Goal: Task Accomplishment & Management: Complete application form

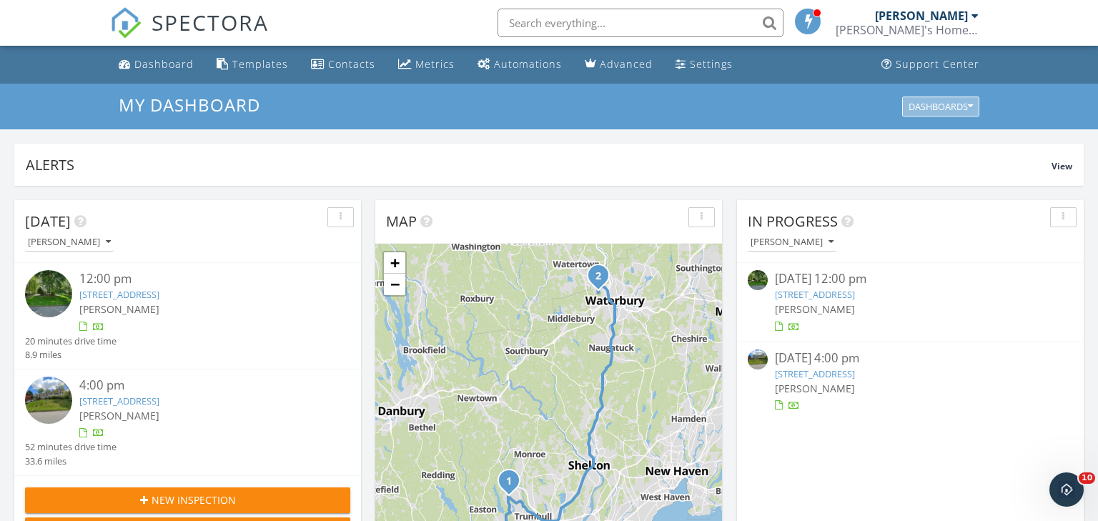
click at [939, 102] on div "Dashboards" at bounding box center [941, 107] width 64 height 10
click at [1019, 91] on div "My Dashboard Dashboards" at bounding box center [549, 107] width 1098 height 46
click at [973, 18] on div at bounding box center [975, 15] width 7 height 11
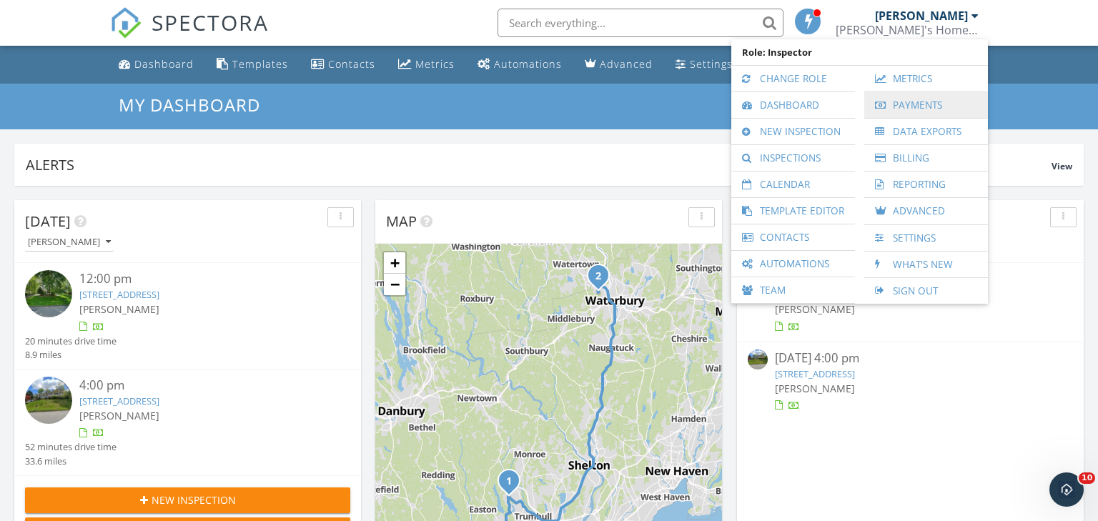
click at [933, 104] on link "Payments" at bounding box center [926, 105] width 109 height 26
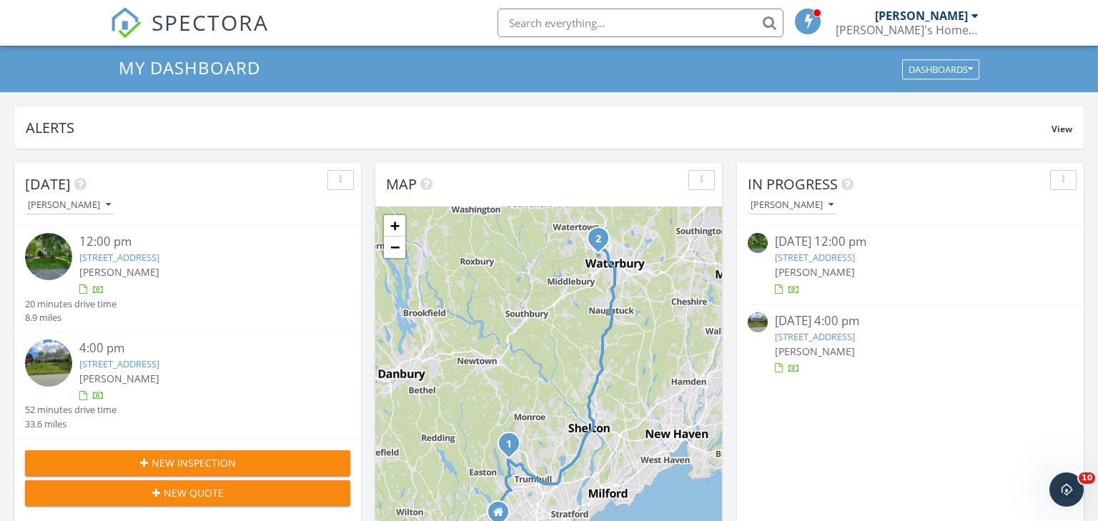
scroll to position [74, 0]
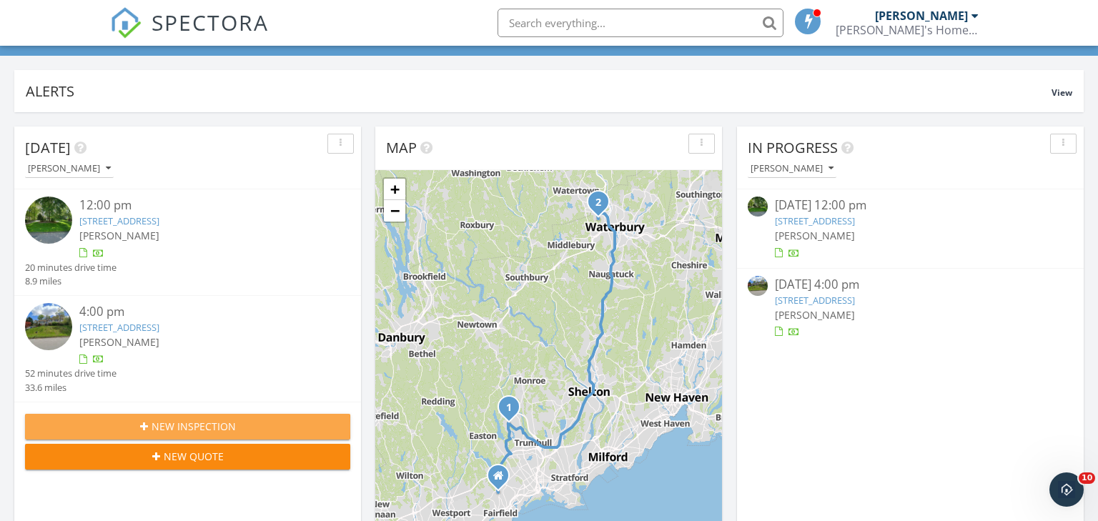
click at [182, 424] on span "New Inspection" at bounding box center [194, 426] width 84 height 15
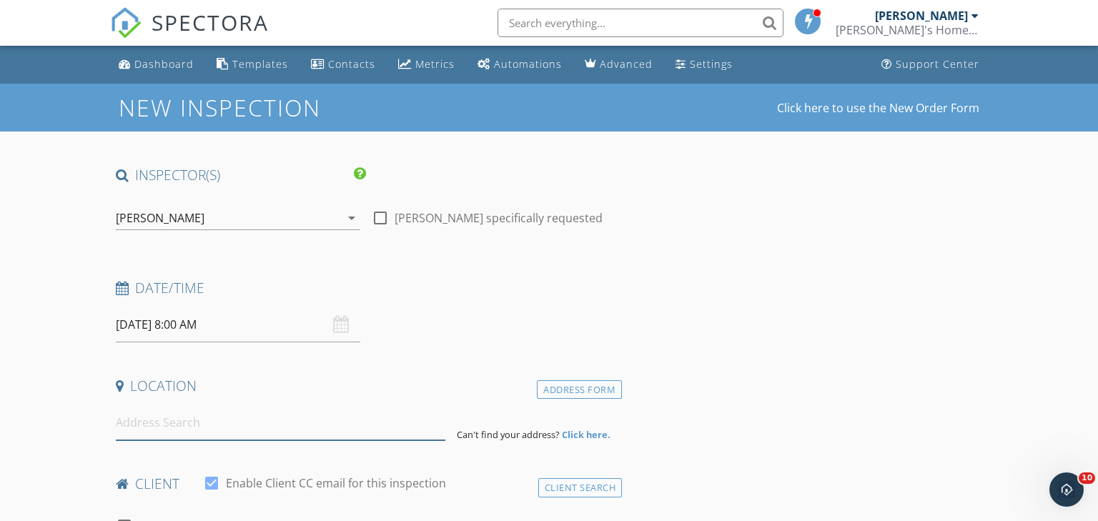
click at [210, 422] on input at bounding box center [281, 422] width 330 height 35
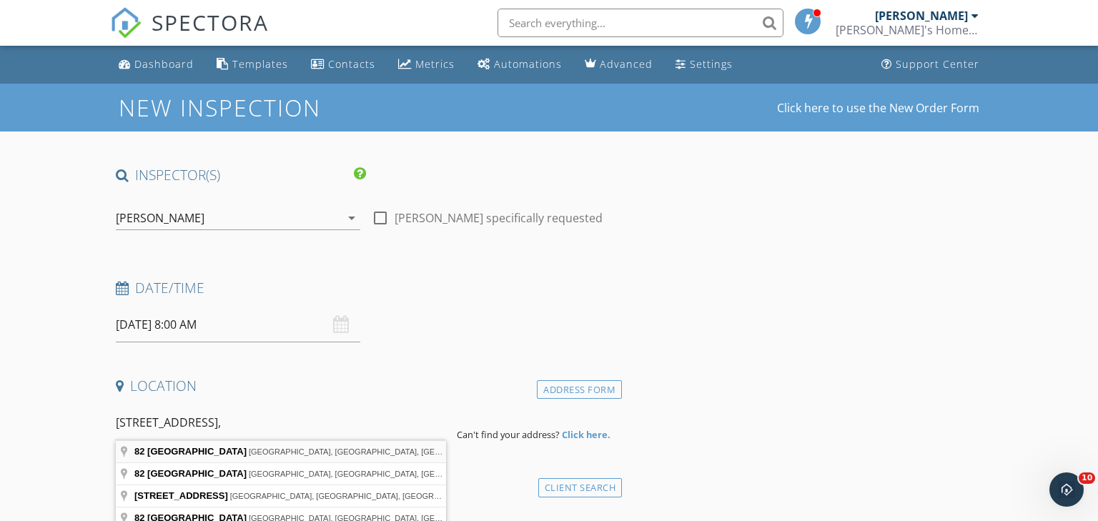
type input "82 Cove Street, New Haven, CT, USA"
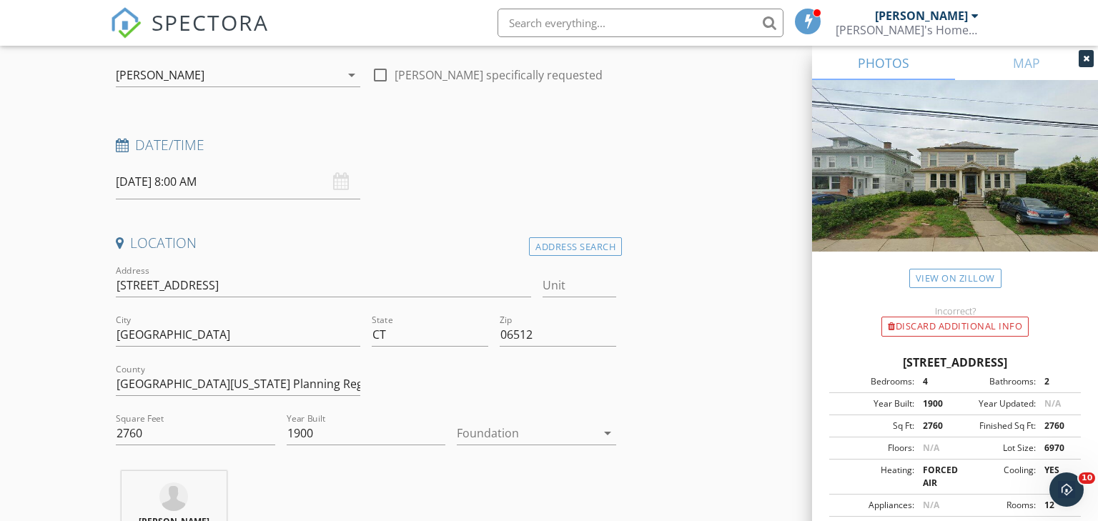
scroll to position [144, 0]
click at [204, 379] on input "South Central Connecticut Planning Region" at bounding box center [238, 383] width 245 height 24
type input "[GEOGRAPHIC_DATA]"
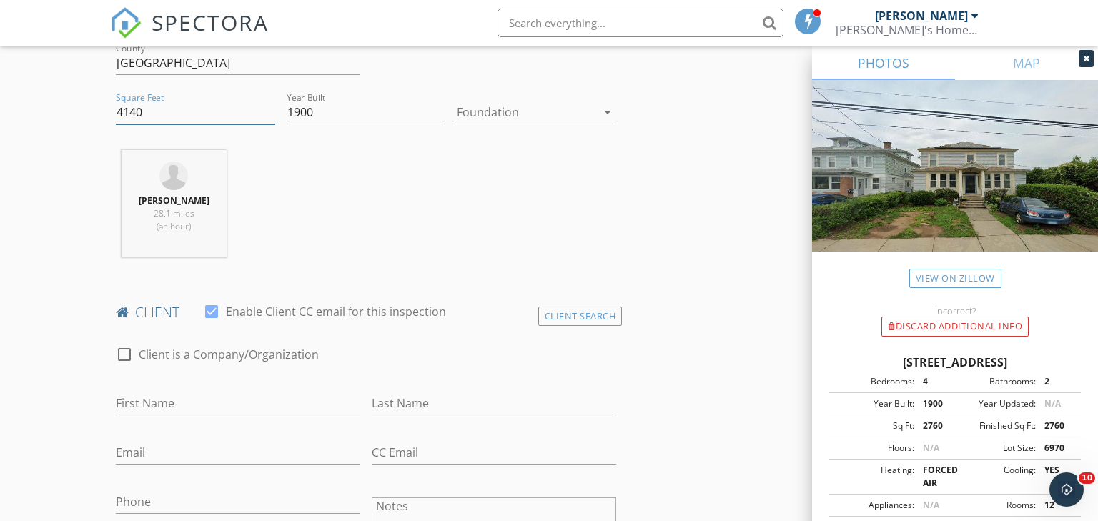
scroll to position [491, 0]
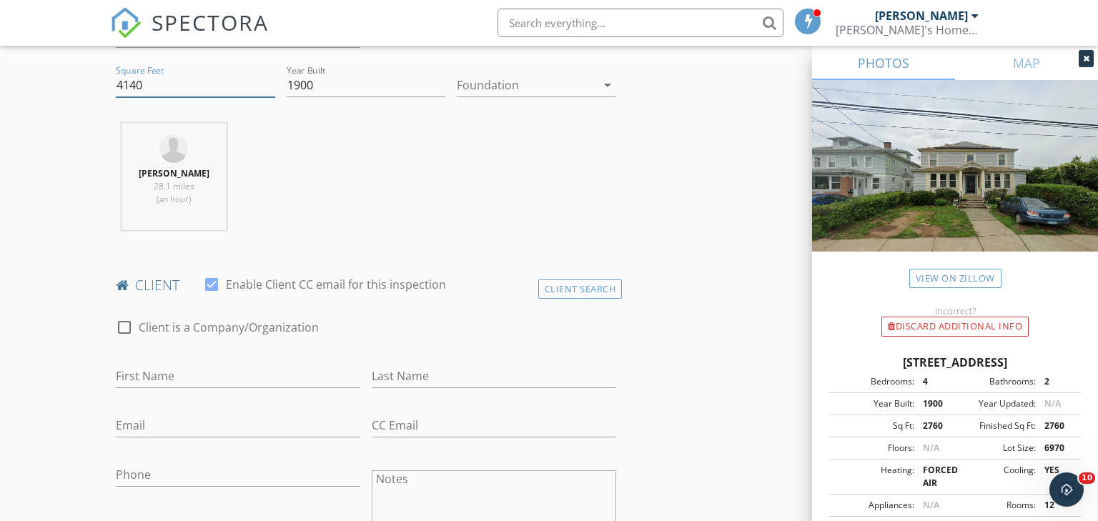
type input "4140"
drag, startPoint x: 186, startPoint y: 375, endPoint x: 410, endPoint y: 460, distance: 240.1
click at [197, 375] on input "First Name" at bounding box center [238, 377] width 245 height 24
type input "Brie"
type input "Minarik"
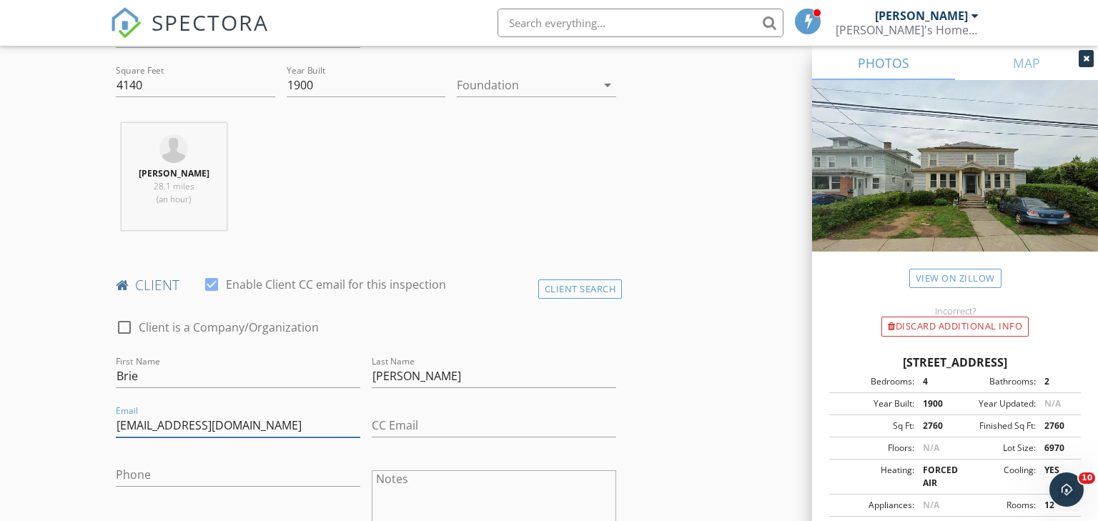
type input "[EMAIL_ADDRESS][DOMAIN_NAME]"
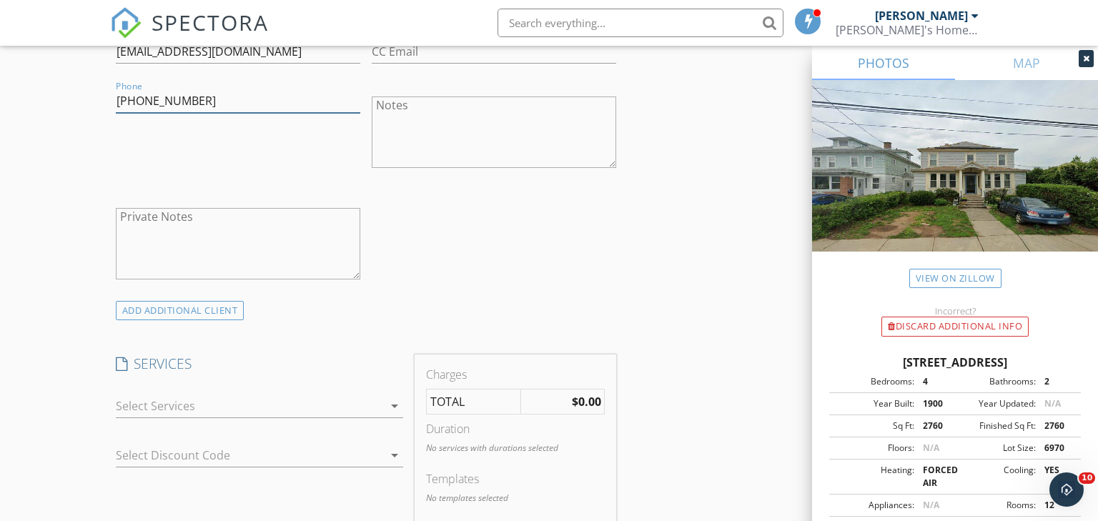
scroll to position [870, 0]
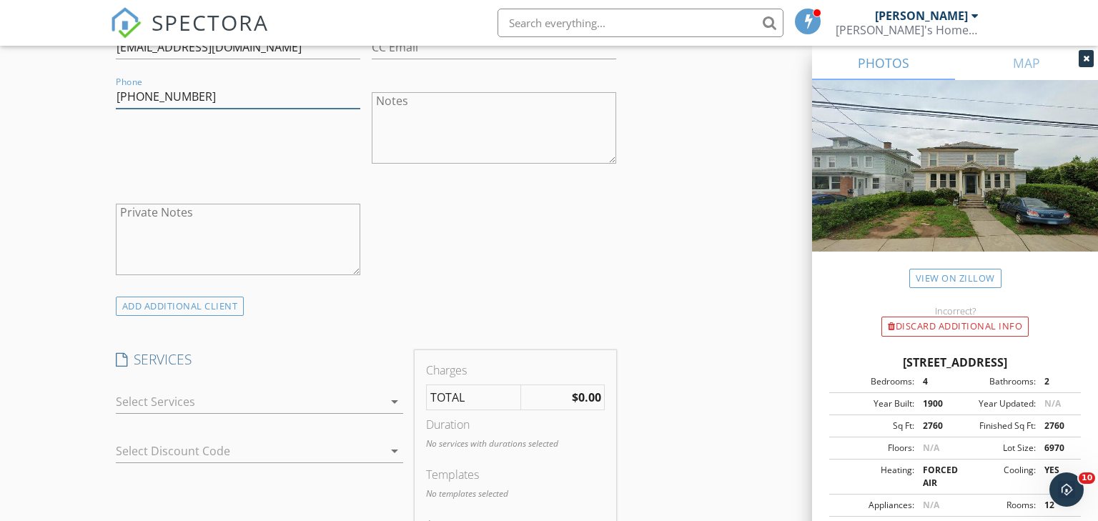
type input "[PHONE_NUMBER]"
click at [169, 395] on div at bounding box center [249, 401] width 267 height 23
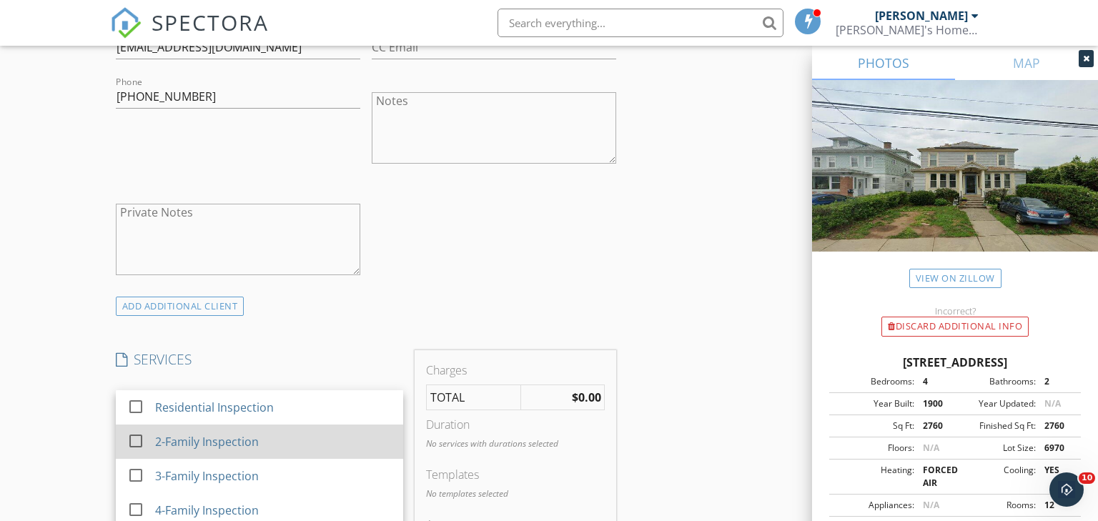
click at [133, 440] on div at bounding box center [136, 441] width 24 height 24
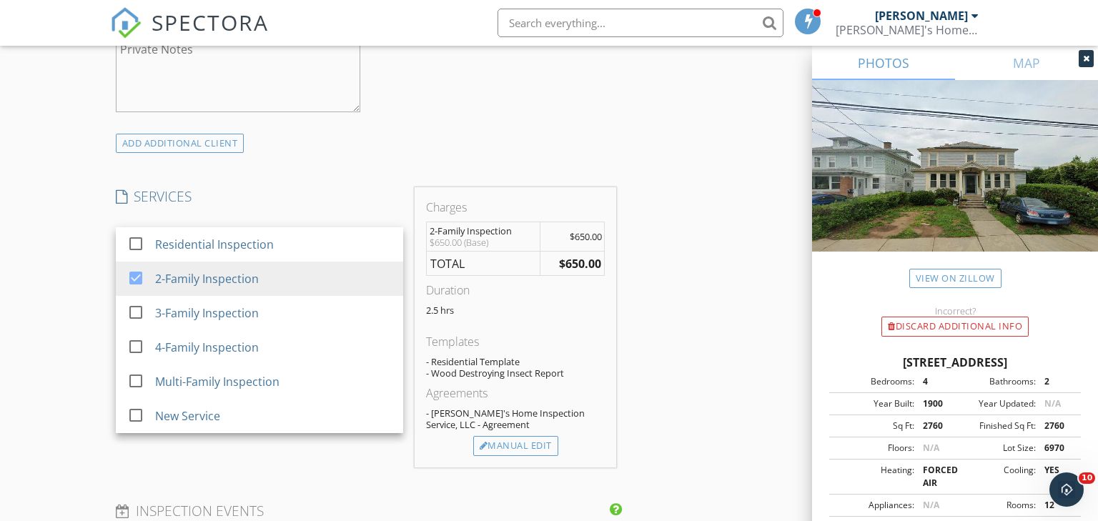
scroll to position [1038, 0]
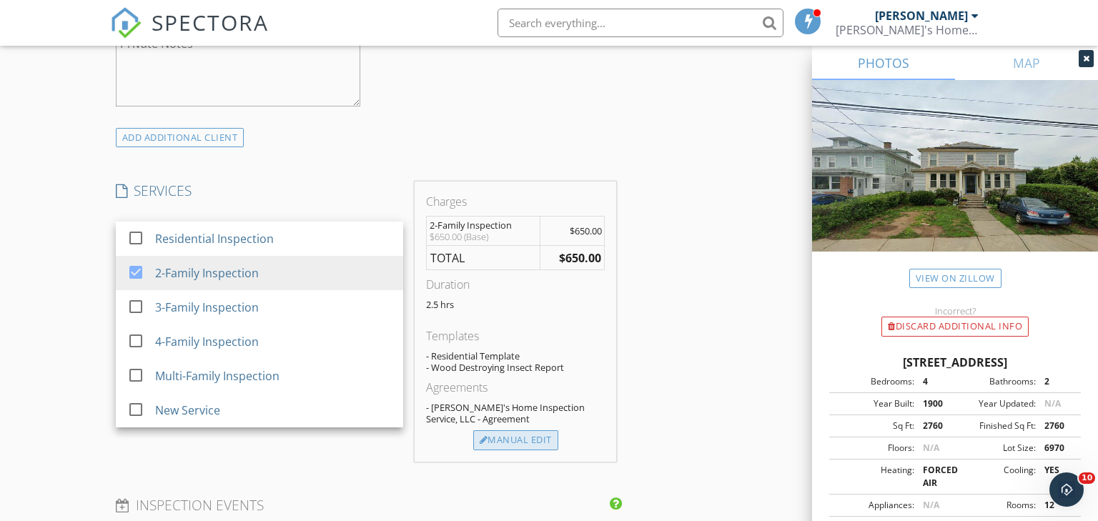
click at [533, 443] on div "Manual Edit" at bounding box center [515, 441] width 85 height 20
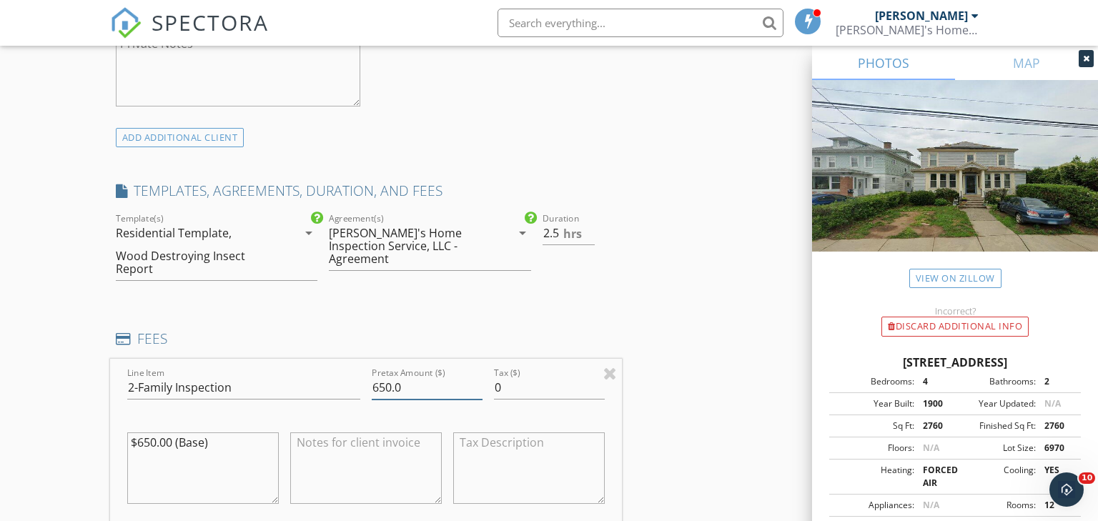
click at [377, 388] on input "650.0" at bounding box center [427, 388] width 111 height 24
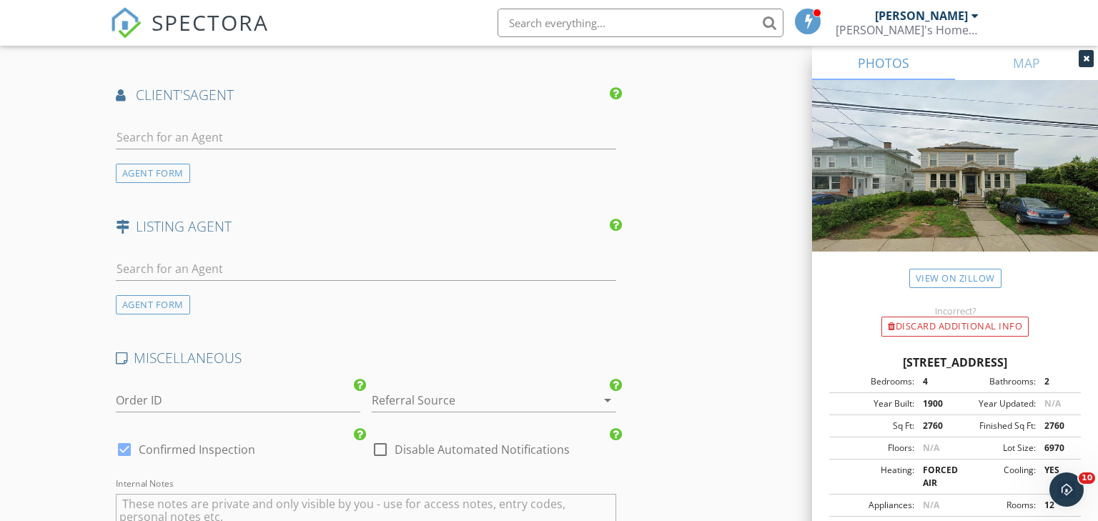
scroll to position [1892, 0]
type input "750.0"
click at [136, 300] on div "AGENT FORM" at bounding box center [153, 304] width 74 height 19
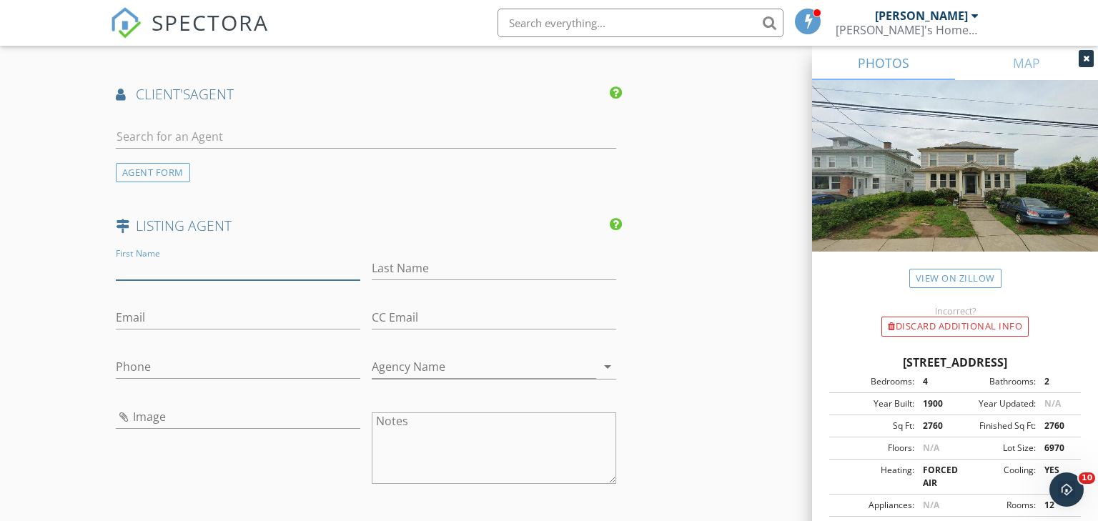
click at [141, 266] on input "First Name" at bounding box center [238, 269] width 245 height 24
type input "Doreen"
type input "Alfano"
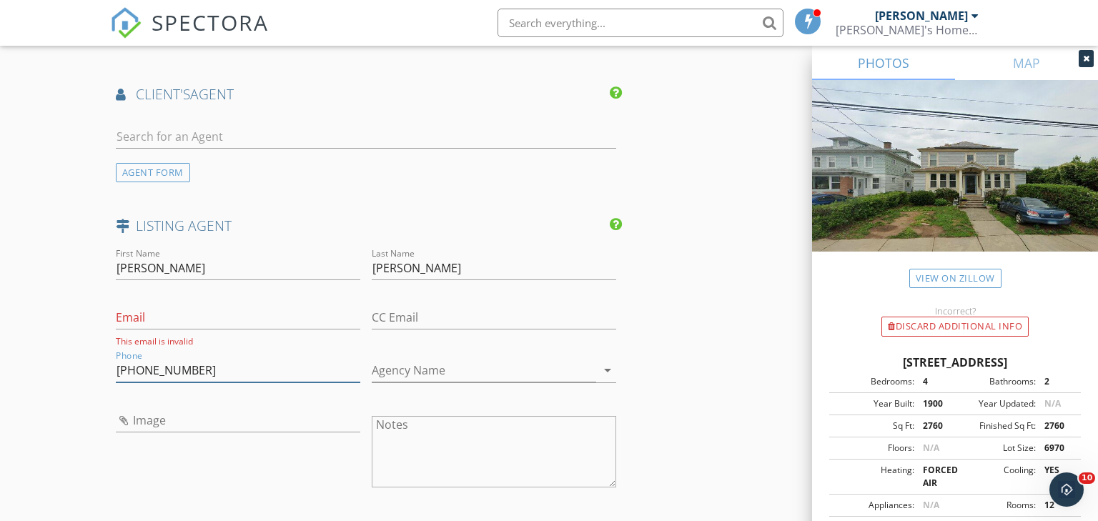
type input "203-641-3342"
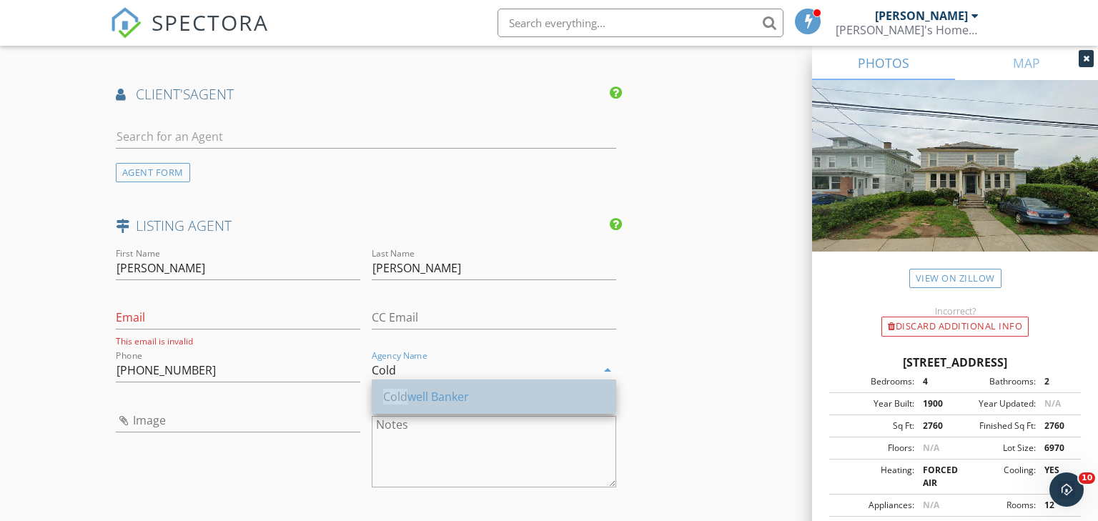
click at [452, 398] on div "Cold well Banker" at bounding box center [494, 396] width 222 height 17
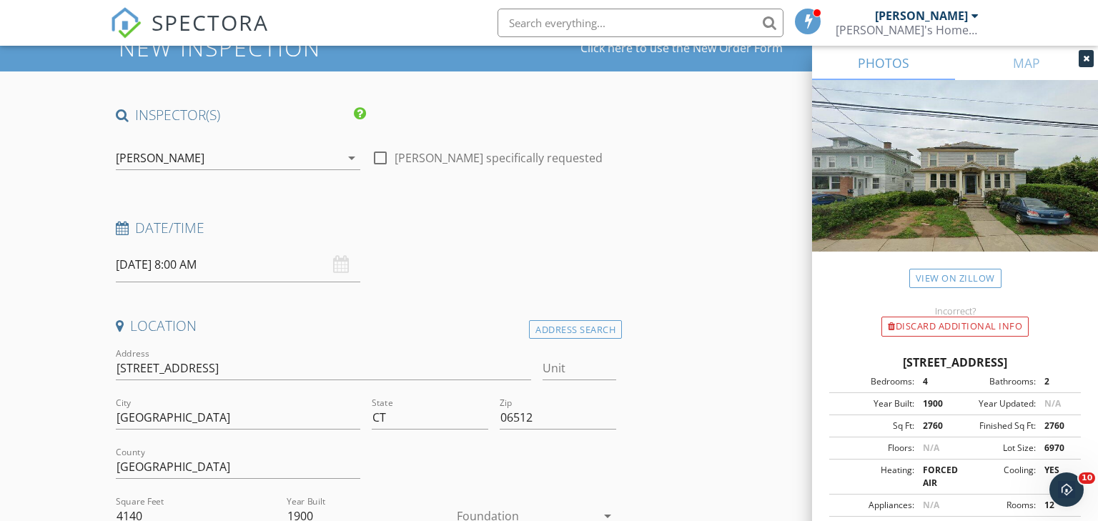
scroll to position [66, 0]
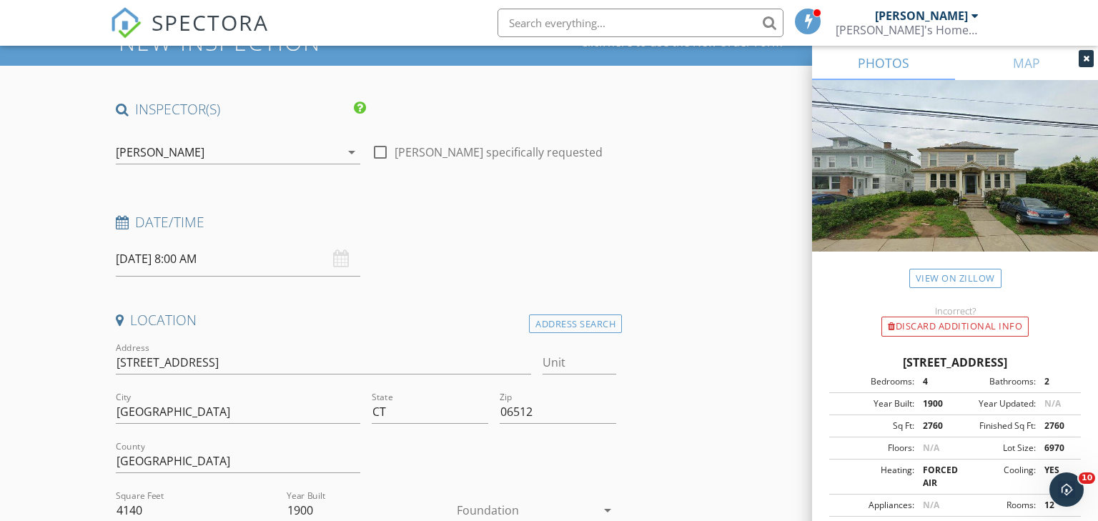
type input "Coldwell Banker"
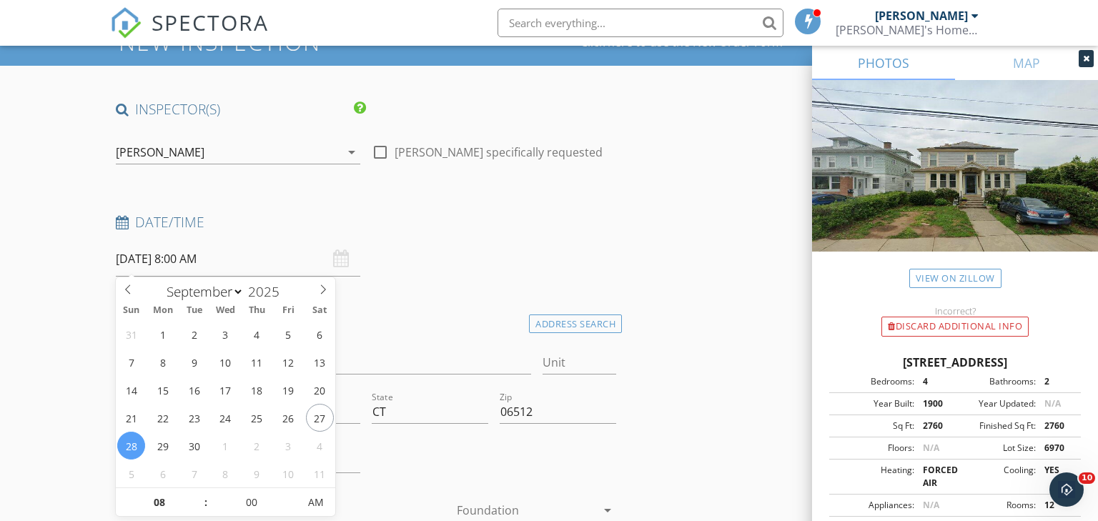
click at [237, 259] on input "09/28/2025 8:00 AM" at bounding box center [238, 259] width 245 height 35
select select "9"
type input "10/01/2025 8:00 AM"
type input "09"
type input "10/01/2025 9:00 AM"
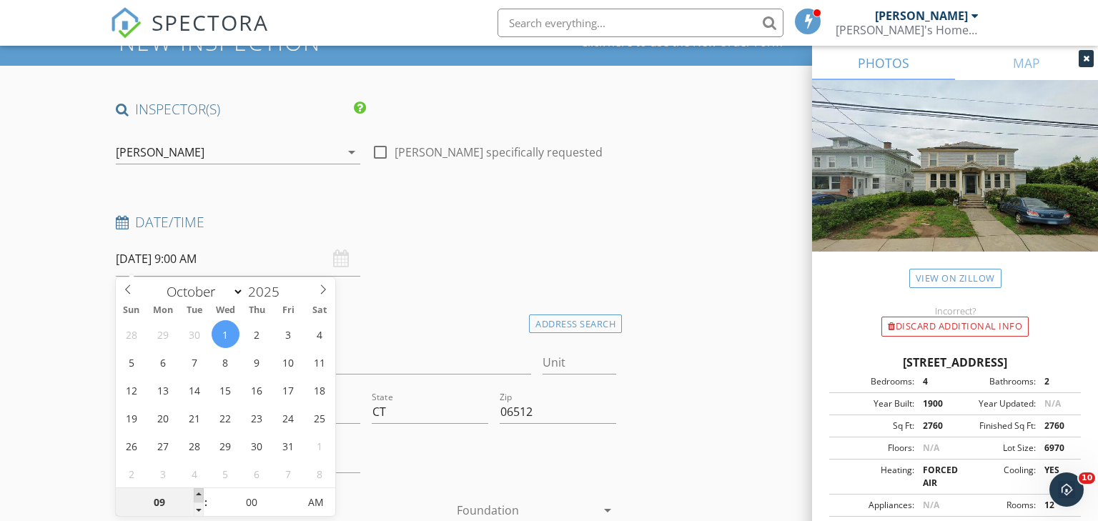
click at [197, 496] on span at bounding box center [199, 495] width 10 height 14
type input "10"
type input "10/01/2025 10:00 AM"
click at [197, 496] on span at bounding box center [199, 495] width 10 height 14
type input "11"
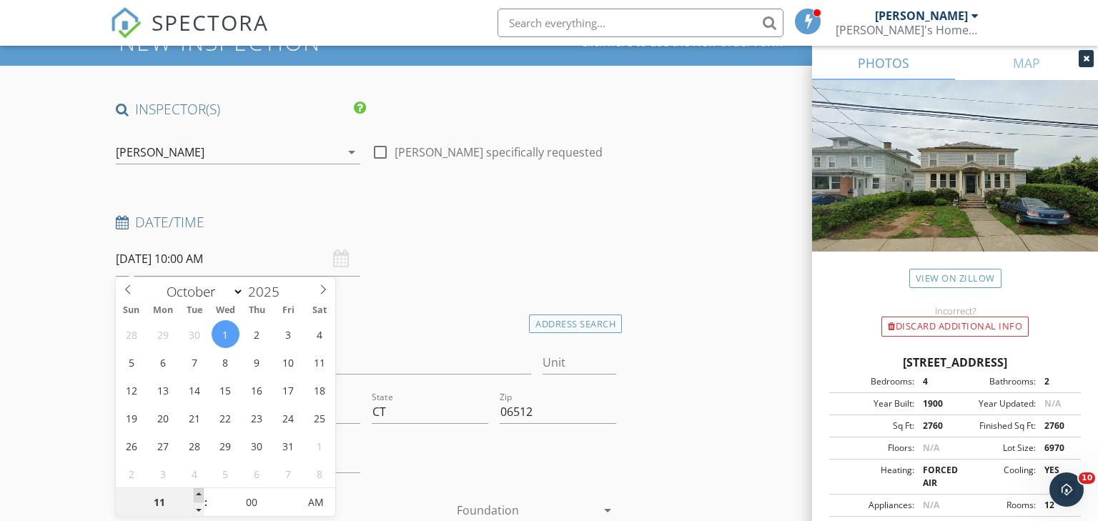
type input "10/01/2025 11:00 AM"
click at [197, 496] on span at bounding box center [199, 495] width 10 height 14
type input "12"
type input "10/01/2025 12:00 PM"
click at [197, 496] on span at bounding box center [199, 495] width 10 height 14
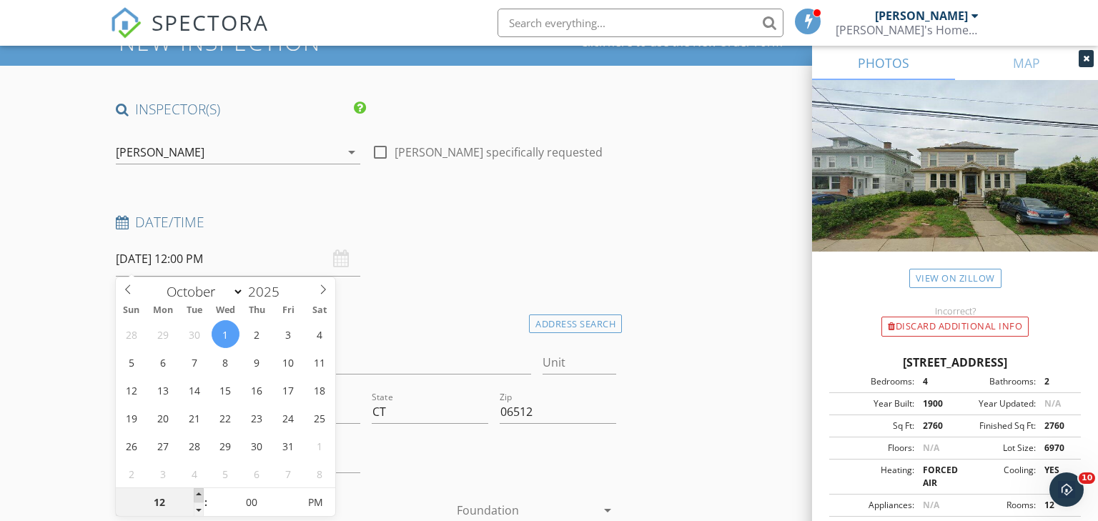
type input "01"
type input "10/01/2025 1:00 PM"
click at [197, 496] on span at bounding box center [199, 495] width 10 height 14
type input "02"
type input "10/01/2025 2:00 PM"
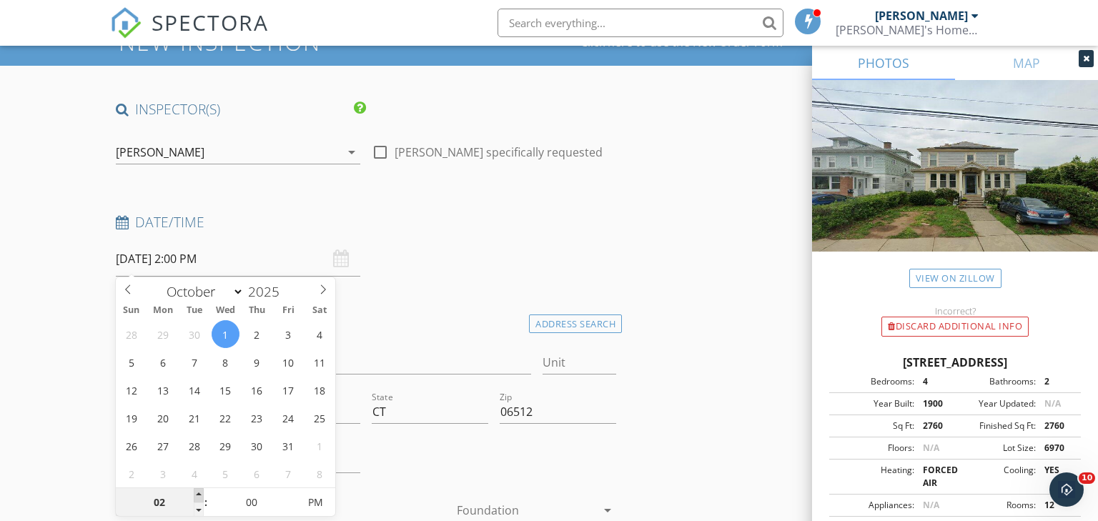
click at [197, 496] on span at bounding box center [199, 495] width 10 height 14
type input "03"
type input "10/01/2025 3:00 PM"
click at [197, 496] on span at bounding box center [199, 495] width 10 height 14
type input "04"
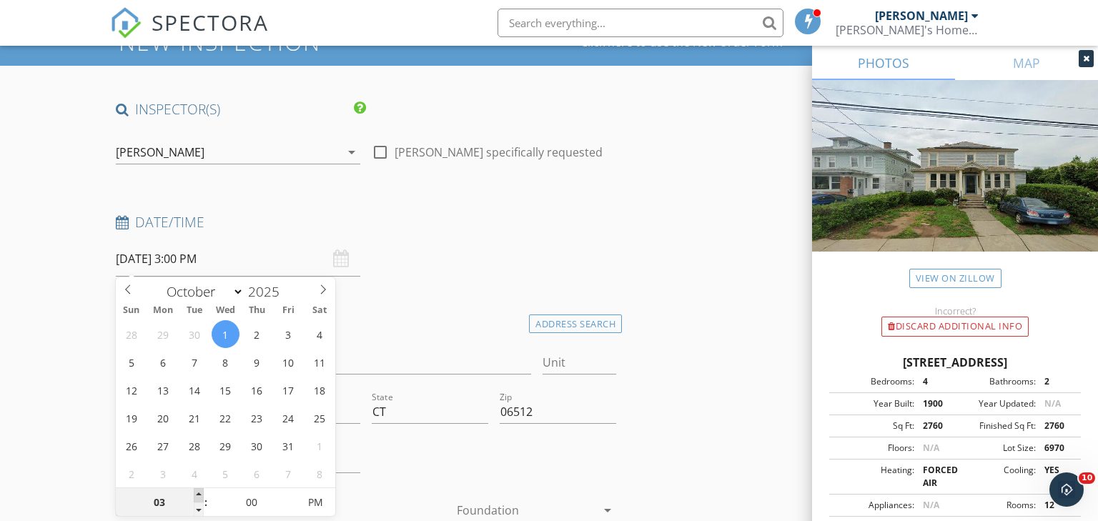
type input "10/01/2025 4:00 PM"
click at [197, 496] on span at bounding box center [199, 495] width 10 height 14
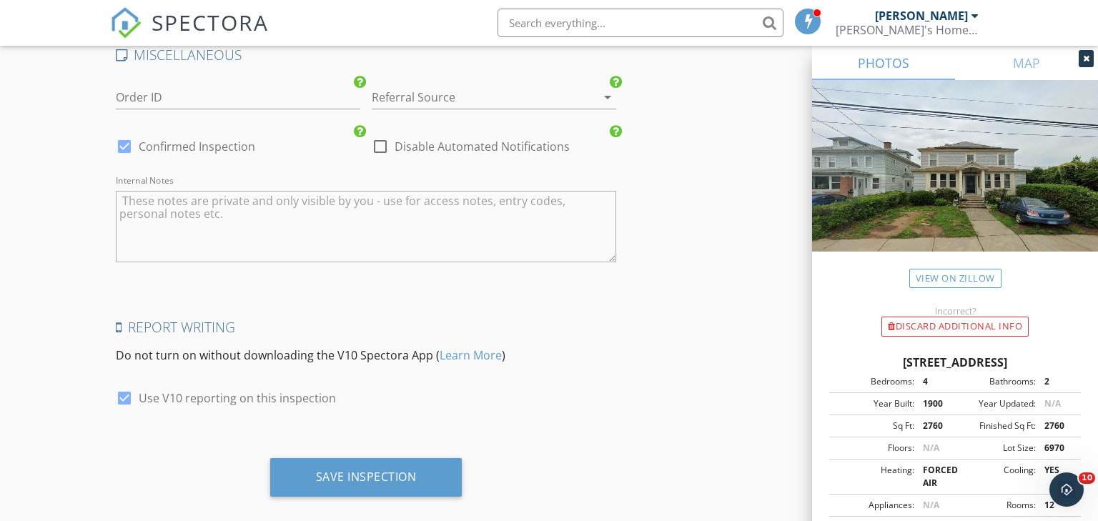
scroll to position [2537, 0]
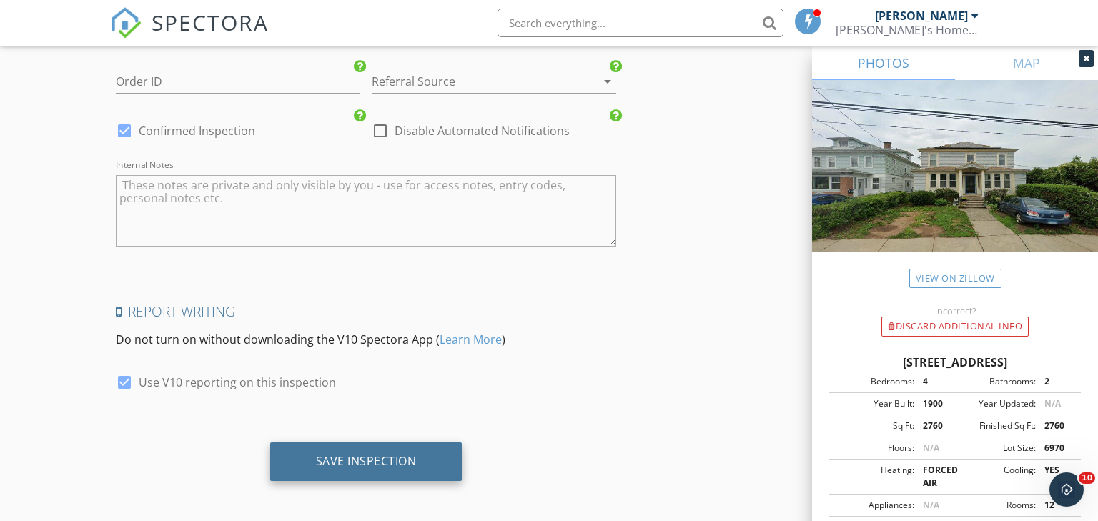
click at [348, 460] on div "Save Inspection" at bounding box center [366, 461] width 101 height 14
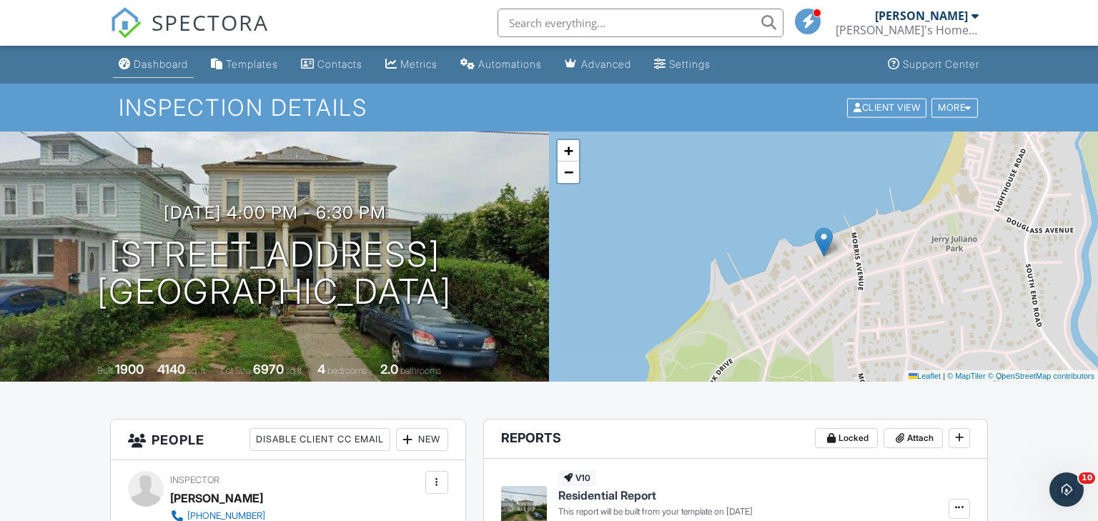
click at [133, 67] on link "Dashboard" at bounding box center [153, 64] width 81 height 26
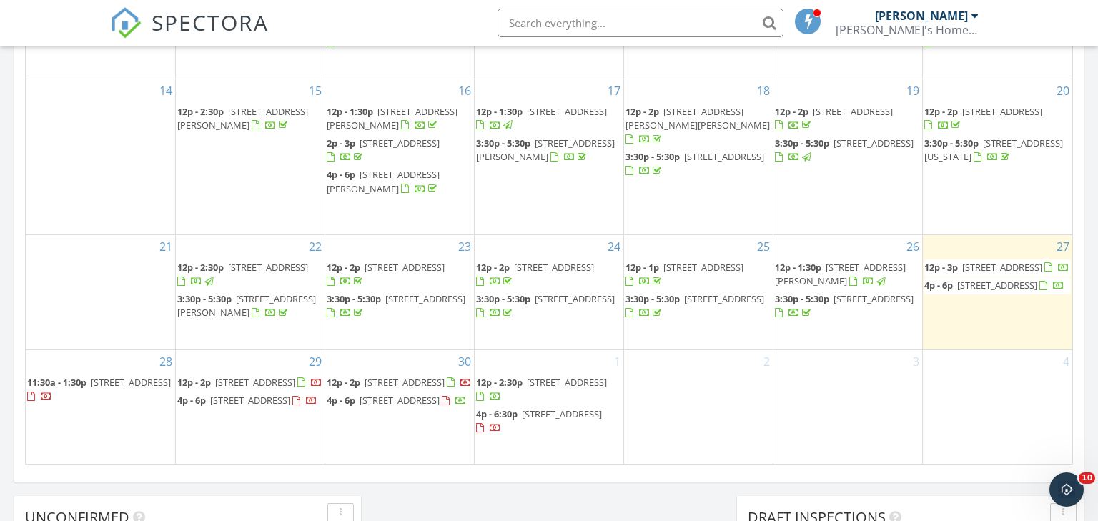
scroll to position [979, 0]
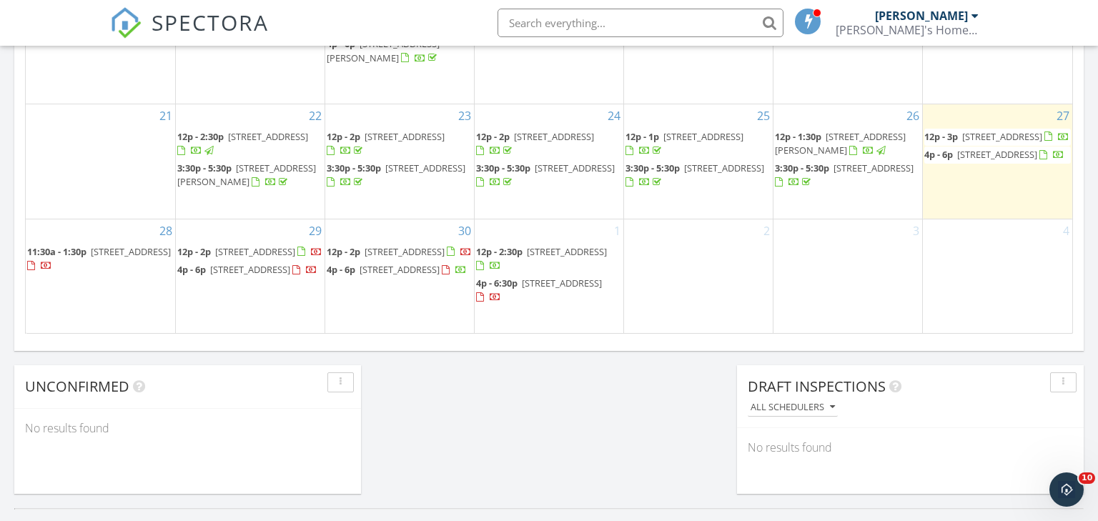
click at [564, 285] on span "[STREET_ADDRESS]" at bounding box center [562, 283] width 80 height 13
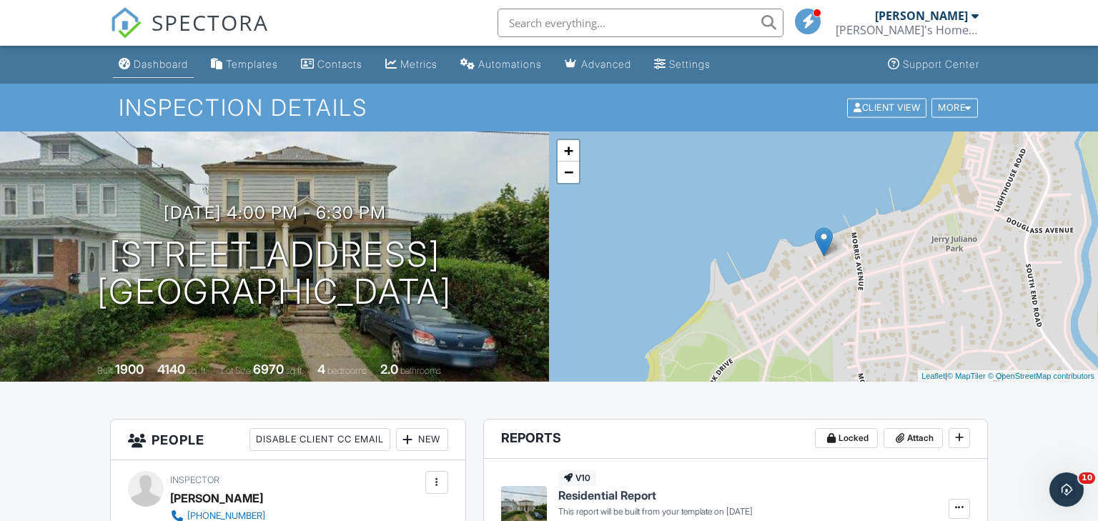
click at [154, 62] on div "Dashboard" at bounding box center [161, 64] width 54 height 12
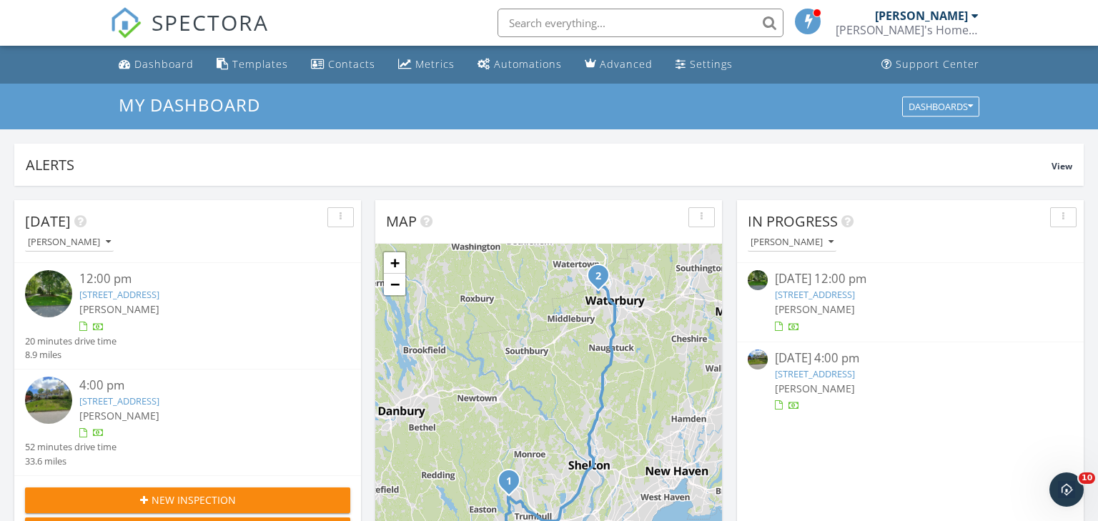
click at [975, 19] on div at bounding box center [975, 15] width 7 height 11
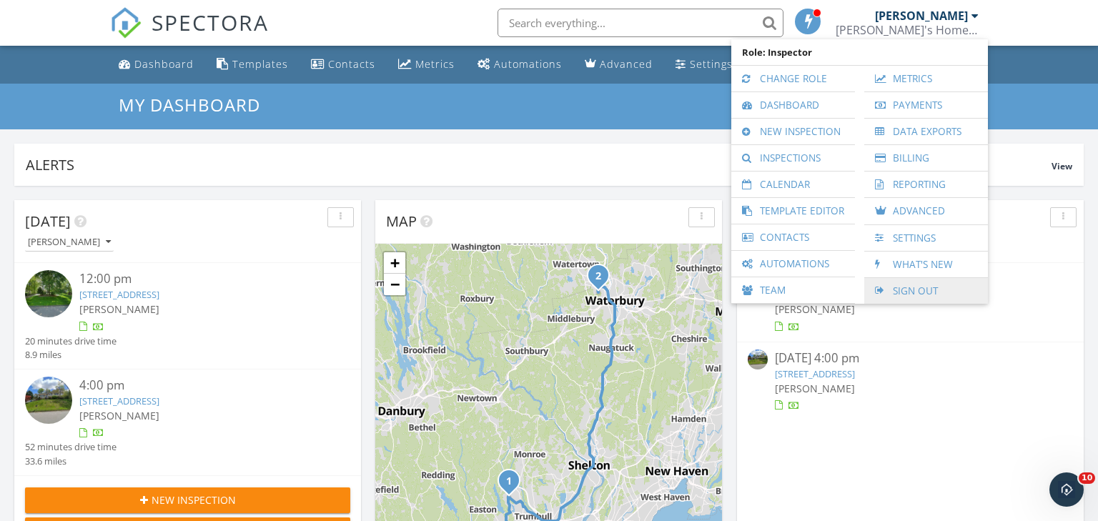
click at [913, 290] on link "Sign Out" at bounding box center [926, 291] width 109 height 26
